Goal: Information Seeking & Learning: Learn about a topic

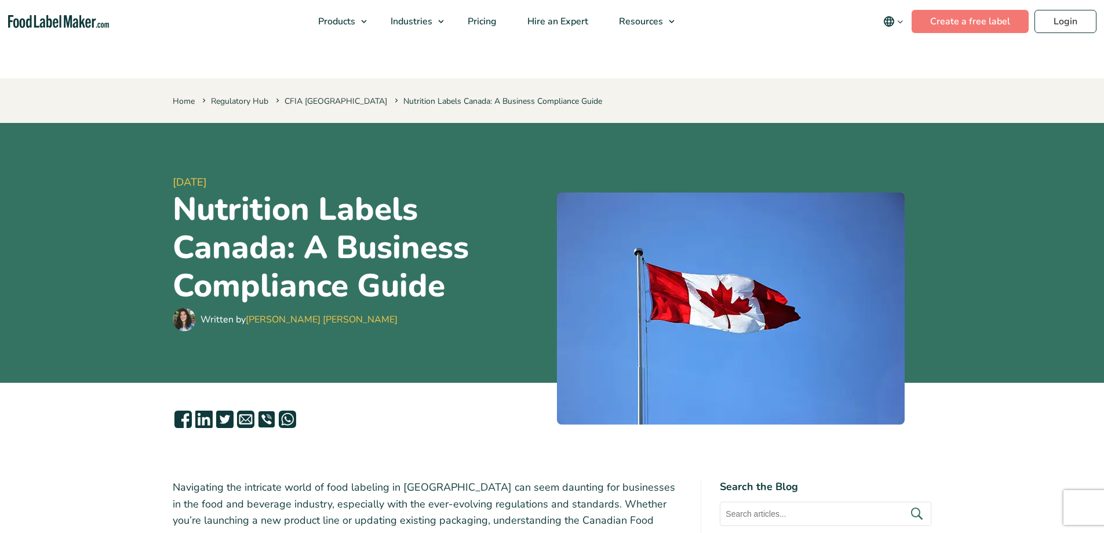
click at [904, 22] on icon "main navigation" at bounding box center [900, 21] width 9 height 9
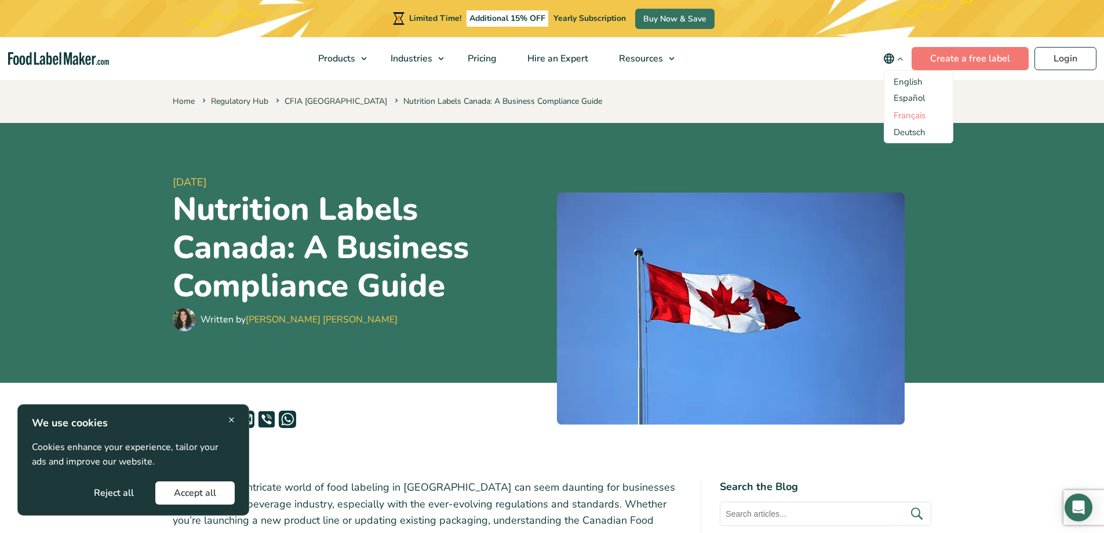
click at [910, 115] on link "Français" at bounding box center [910, 116] width 32 height 12
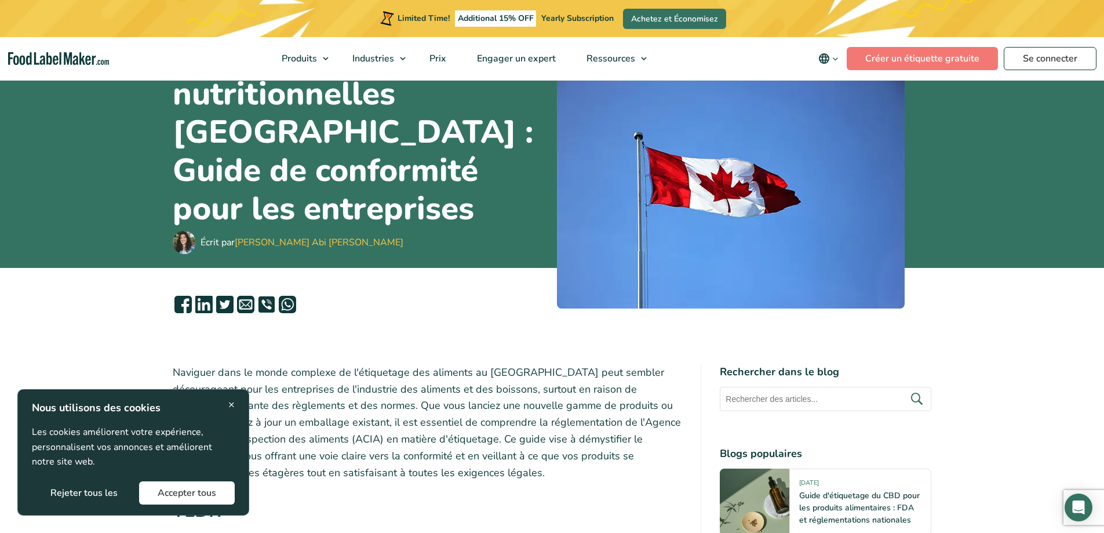
scroll to position [174, 0]
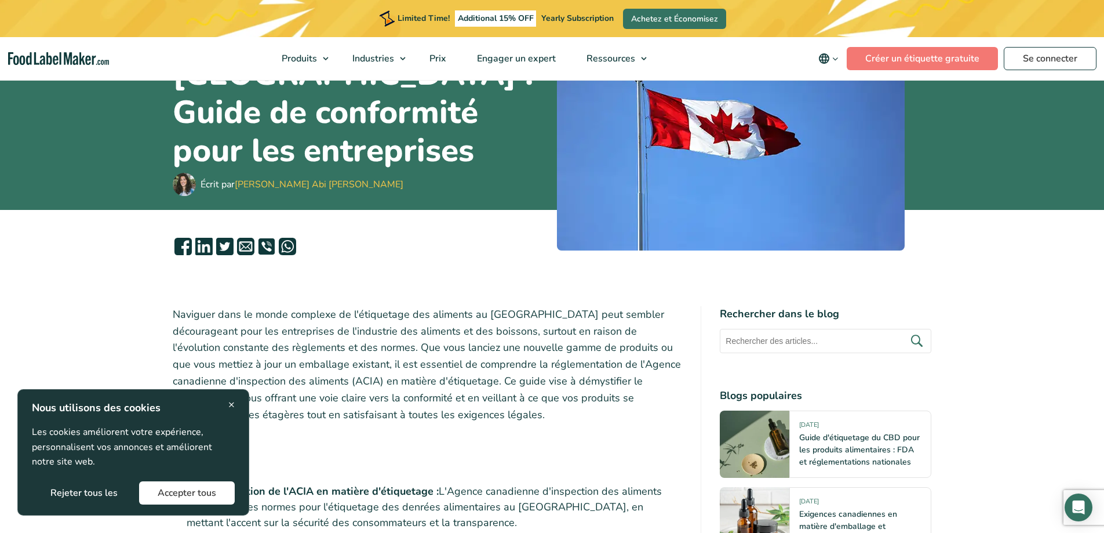
click at [199, 488] on button "Accepter tous" at bounding box center [187, 492] width 96 height 23
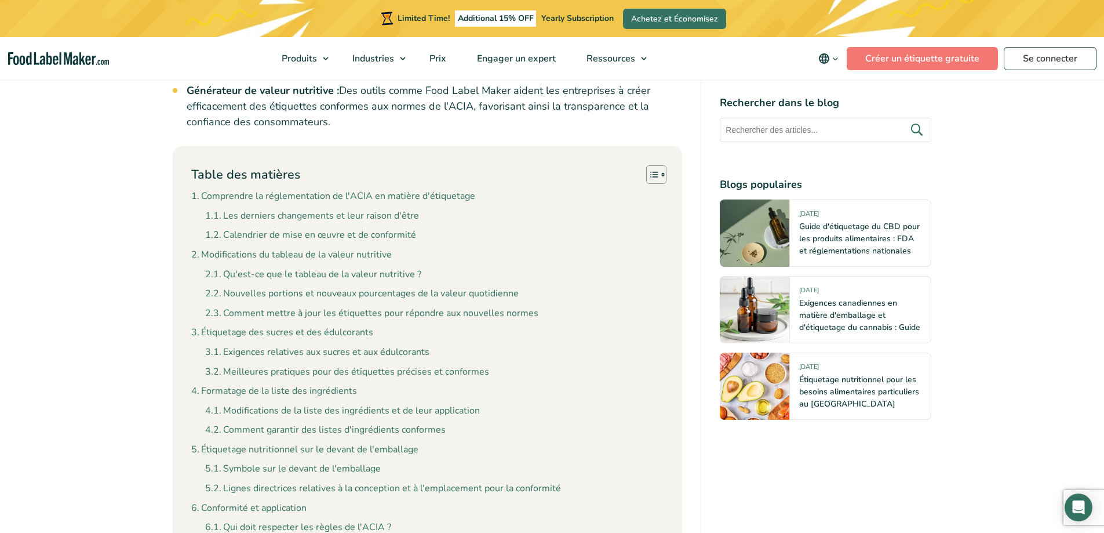
scroll to position [1101, 0]
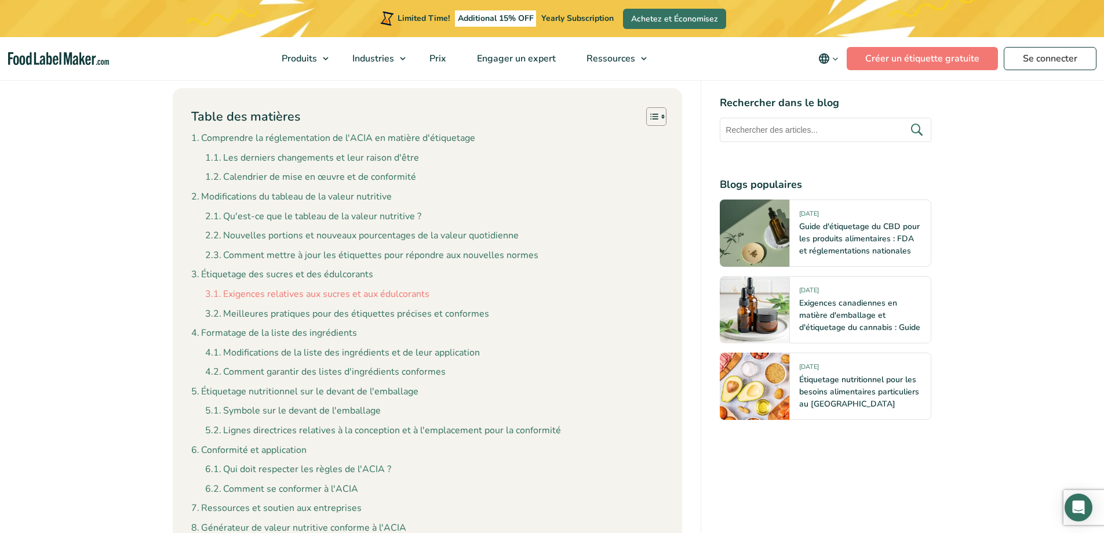
click at [294, 291] on link "Exigences relatives aux sucres et aux édulcorants" at bounding box center [317, 294] width 224 height 15
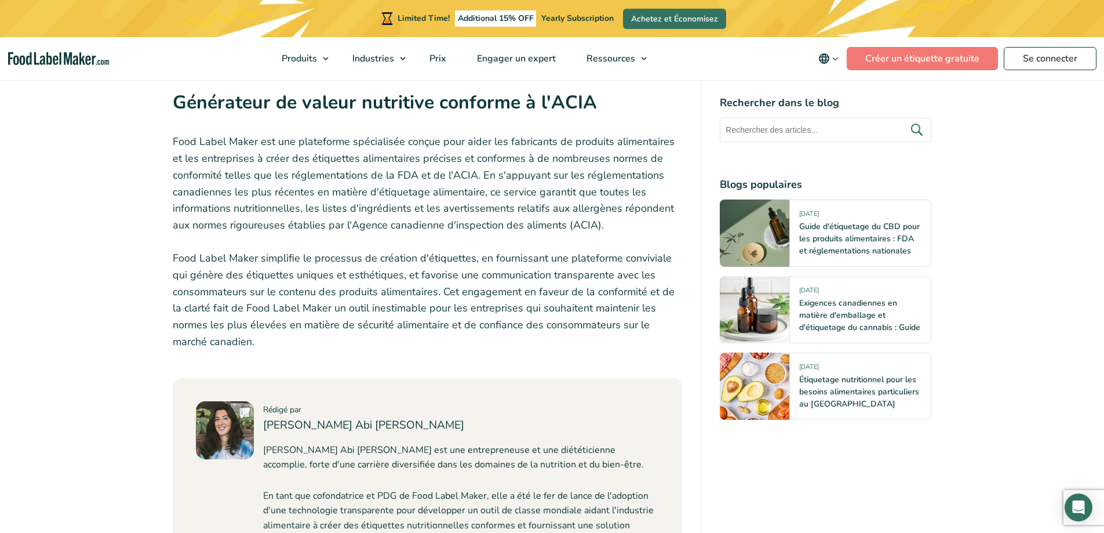
scroll to position [5975, 0]
